Goal: Task Accomplishment & Management: Manage account settings

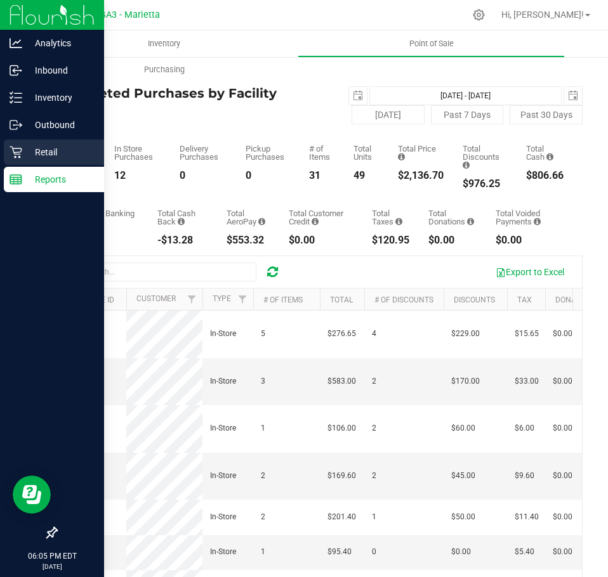
click at [60, 144] on div "Retail" at bounding box center [54, 152] width 100 height 25
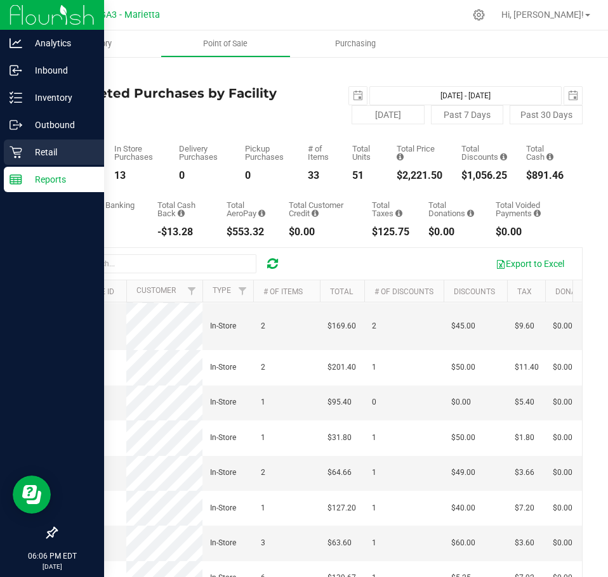
click at [21, 158] on icon at bounding box center [16, 152] width 13 height 13
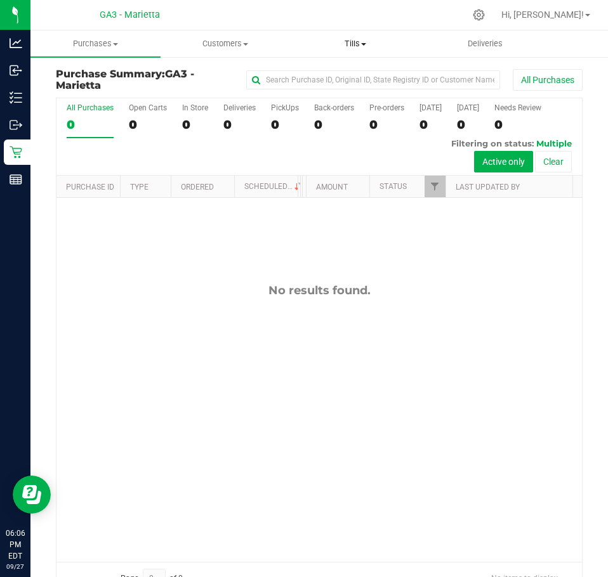
click at [350, 48] on span "Tills" at bounding box center [355, 43] width 129 height 11
click at [336, 77] on span "Manage tills" at bounding box center [334, 76] width 86 height 11
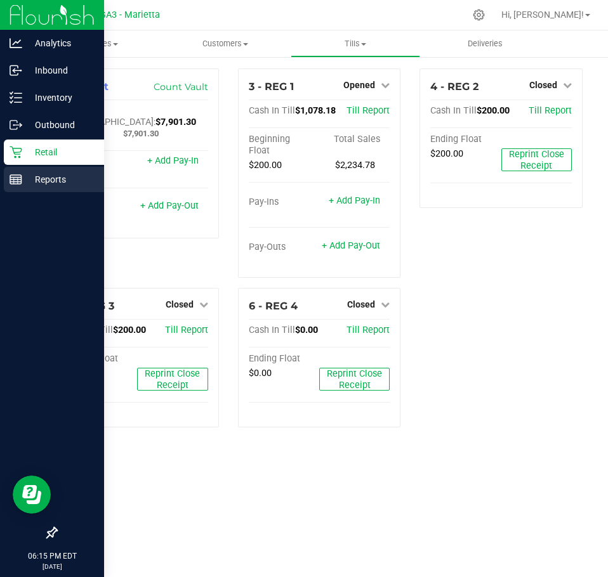
click at [29, 183] on p "Reports" at bounding box center [60, 179] width 76 height 15
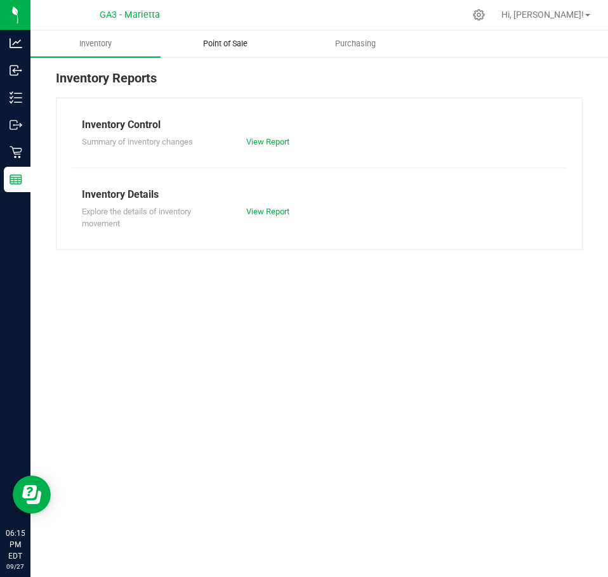
click at [230, 39] on span "Point of Sale" at bounding box center [225, 43] width 79 height 11
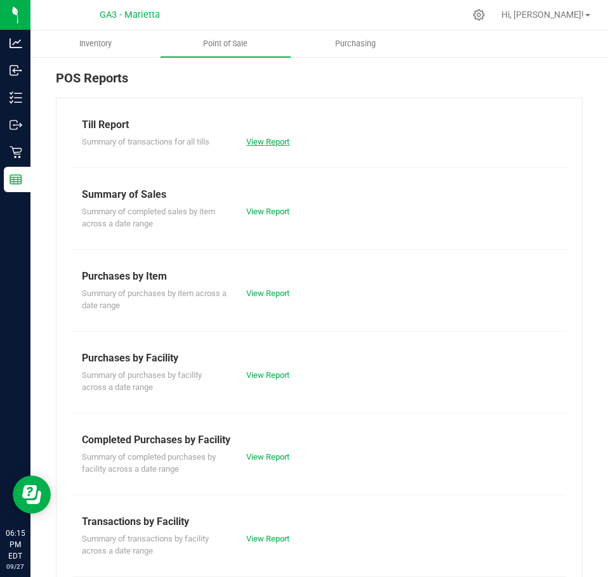
click at [262, 142] on link "View Report" at bounding box center [267, 142] width 43 height 10
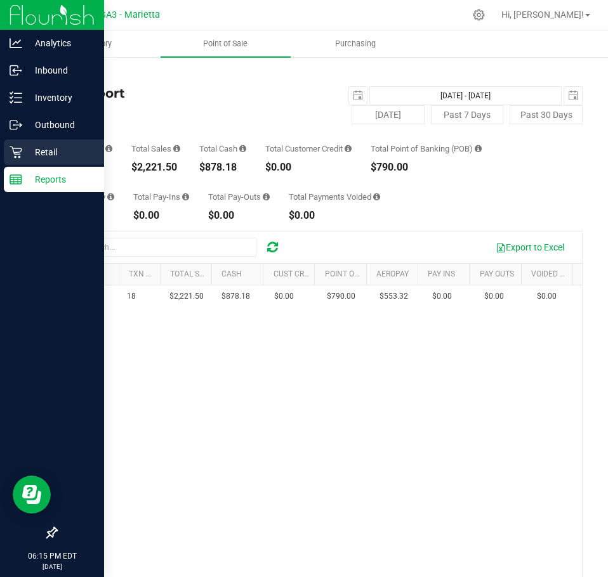
click at [56, 144] on div "Retail" at bounding box center [54, 152] width 100 height 25
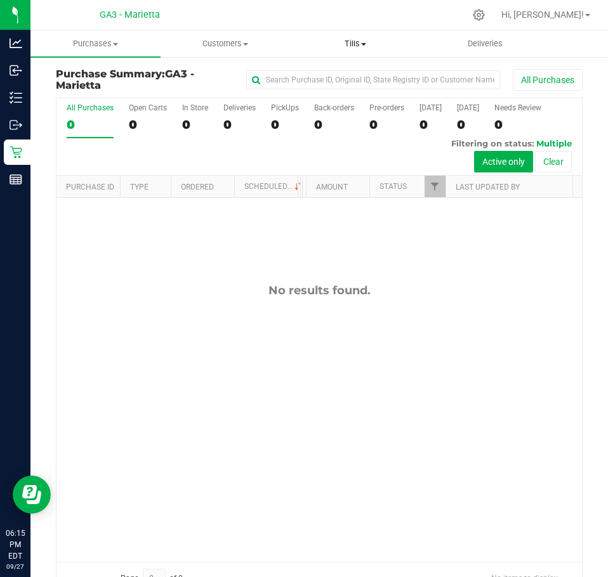
click at [367, 46] on span "Tills" at bounding box center [355, 43] width 129 height 11
click at [335, 78] on span "Manage tills" at bounding box center [334, 76] width 86 height 11
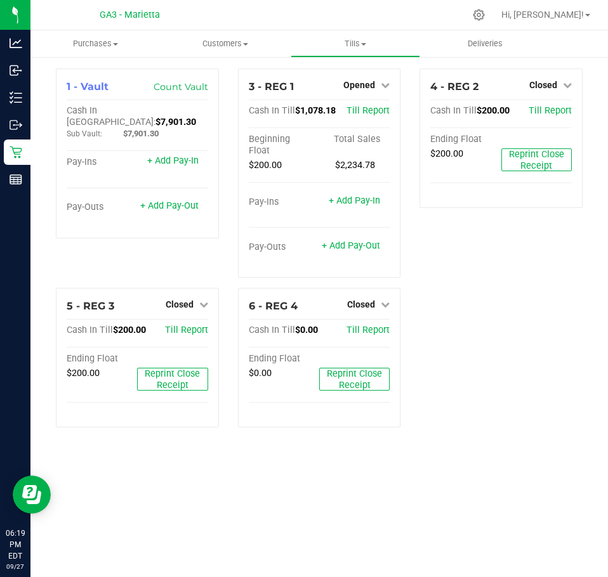
click at [437, 413] on div "1 - Vault Count Vault Cash In Vault: $7,901.30 Sub Vault: $7,901.30 Pay-Ins + A…" at bounding box center [319, 253] width 546 height 369
